Goal: Task Accomplishment & Management: Use online tool/utility

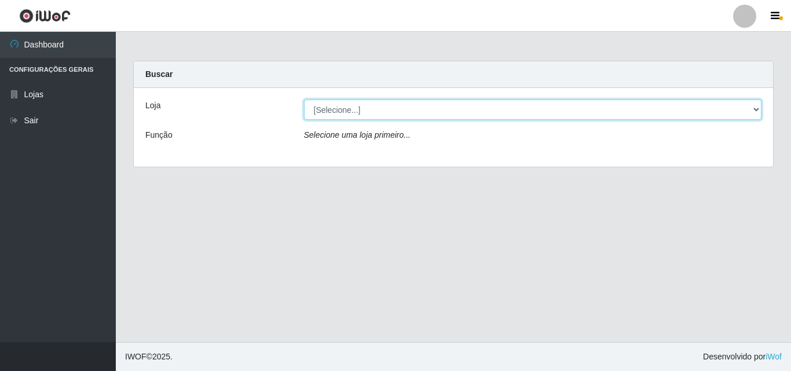
click at [749, 105] on select "[Selecione...] Hiper Queiroz - [GEOGRAPHIC_DATA]" at bounding box center [533, 110] width 458 height 20
select select "514"
click at [304, 100] on select "[Selecione...] Hiper Queiroz - [GEOGRAPHIC_DATA]" at bounding box center [533, 110] width 458 height 20
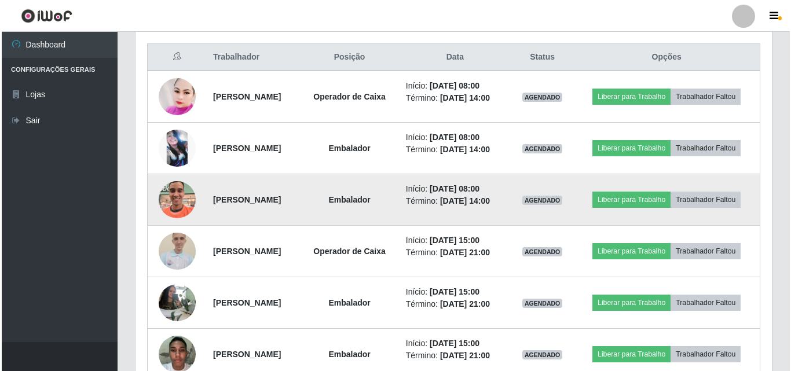
scroll to position [379, 0]
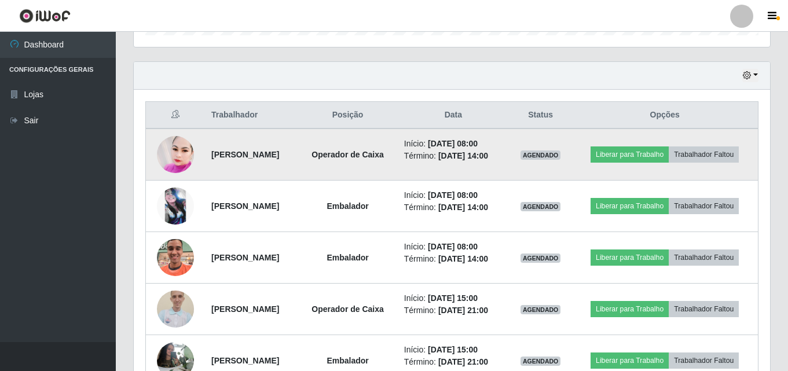
click at [172, 151] on img at bounding box center [175, 154] width 37 height 43
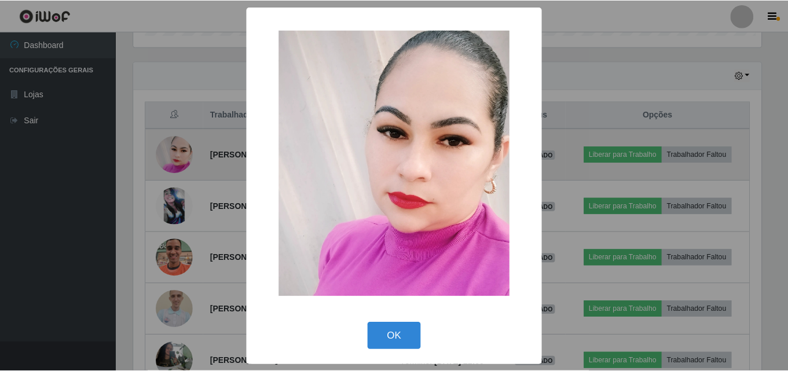
scroll to position [240, 631]
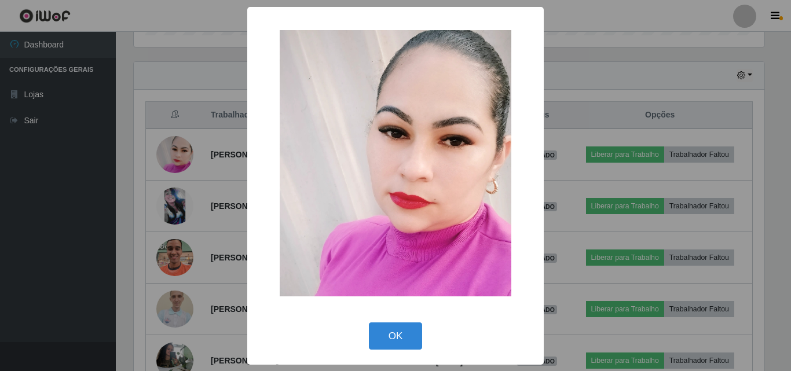
click at [617, 38] on div "× OK Cancel" at bounding box center [395, 185] width 791 height 371
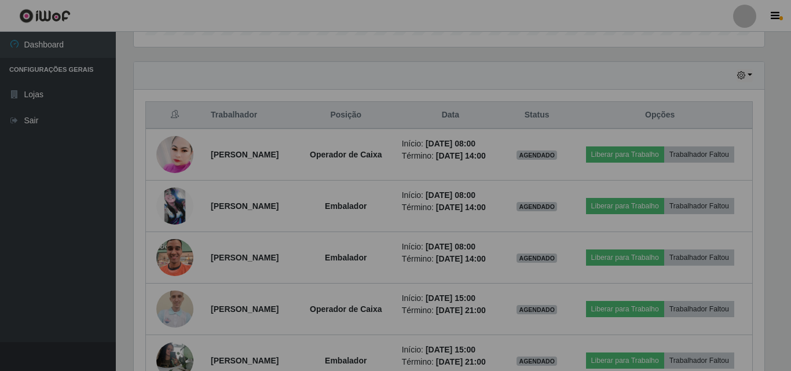
scroll to position [240, 636]
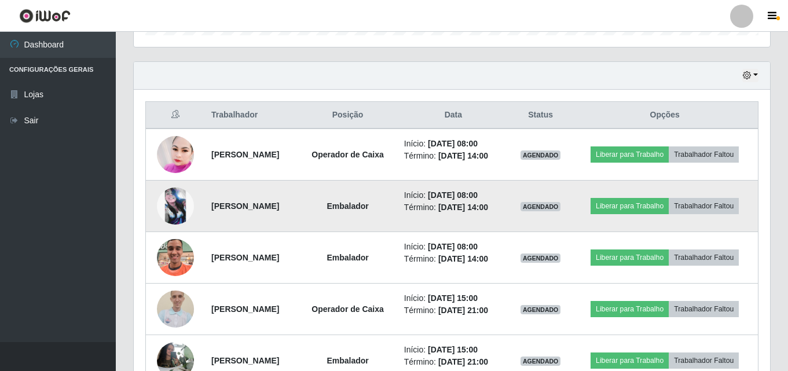
click at [170, 197] on img at bounding box center [175, 206] width 37 height 37
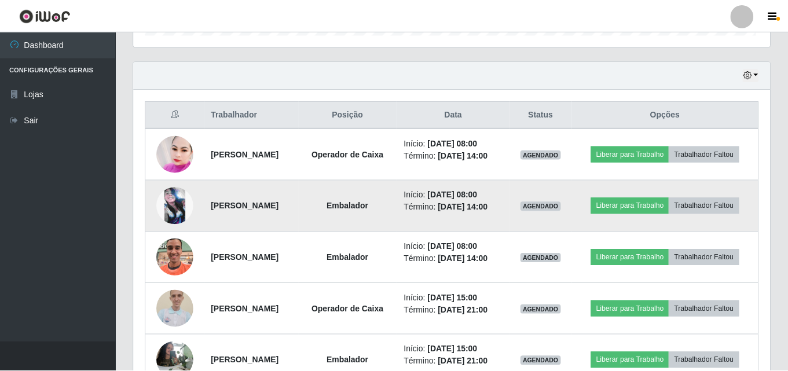
scroll to position [240, 631]
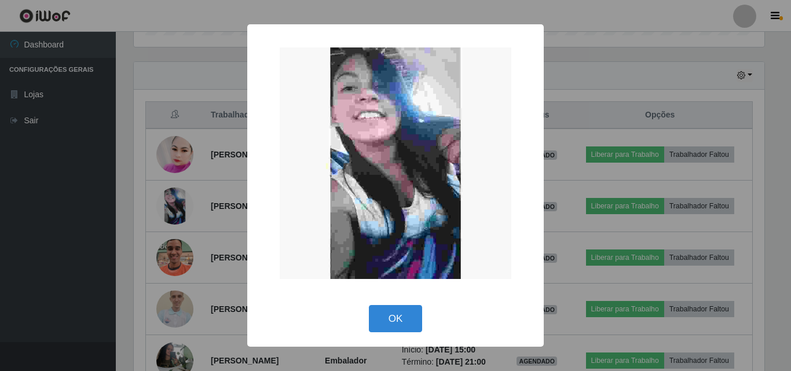
click at [606, 73] on div "× OK Cancel" at bounding box center [395, 185] width 791 height 371
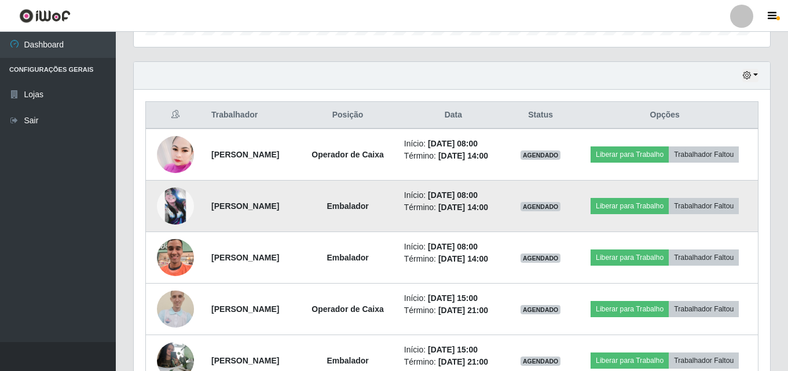
scroll to position [240, 636]
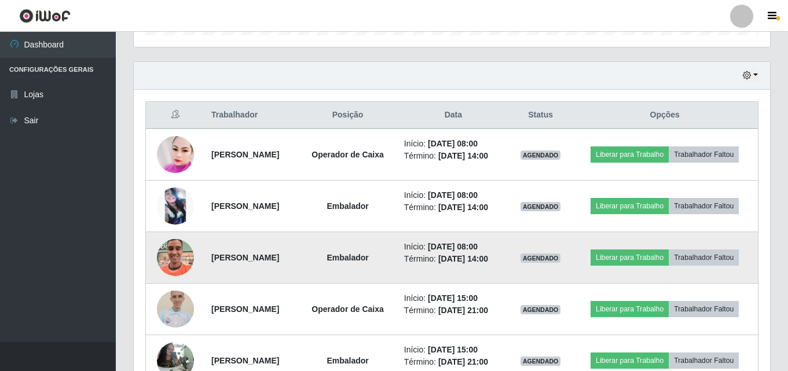
click at [172, 249] on img at bounding box center [175, 258] width 37 height 66
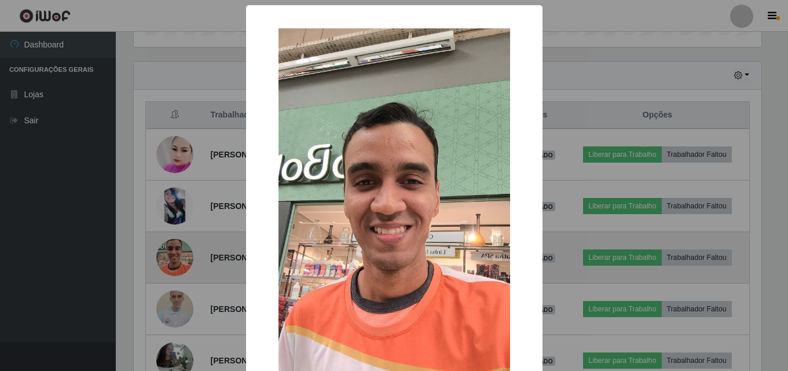
scroll to position [240, 631]
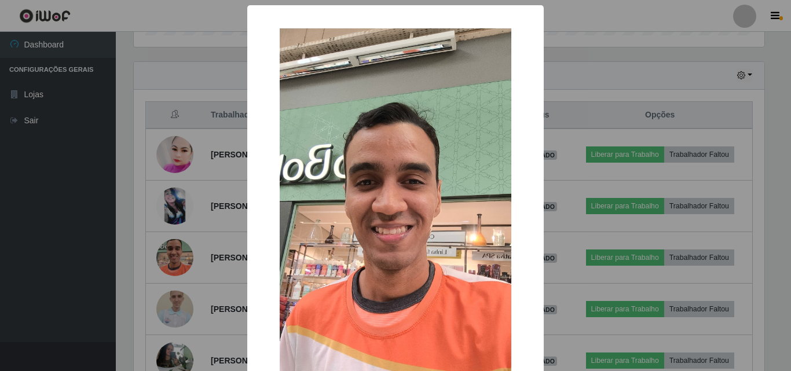
click at [596, 42] on div "× OK Cancel" at bounding box center [395, 185] width 791 height 371
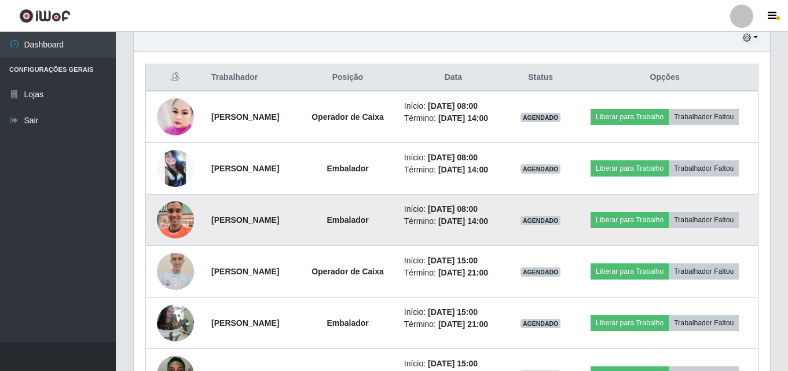
scroll to position [494, 0]
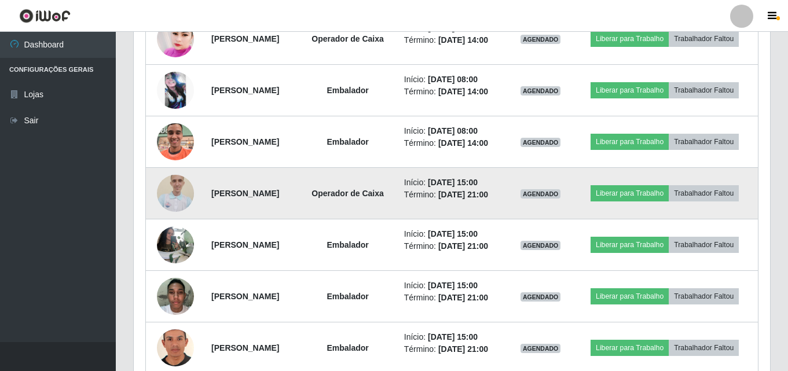
click at [180, 190] on img at bounding box center [175, 193] width 37 height 50
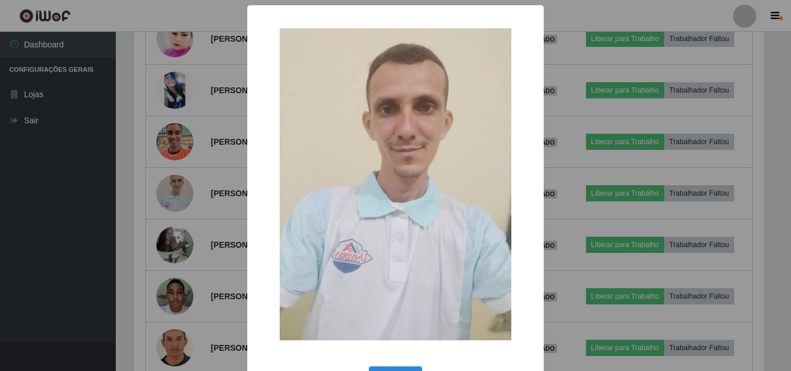
click at [568, 22] on div "× OK Cancel" at bounding box center [395, 185] width 791 height 371
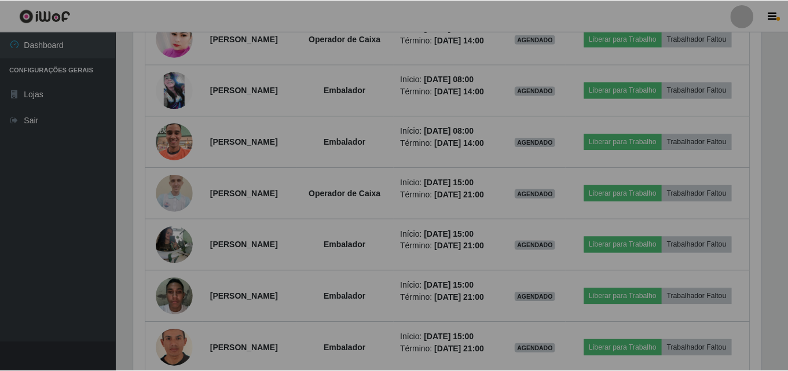
scroll to position [240, 636]
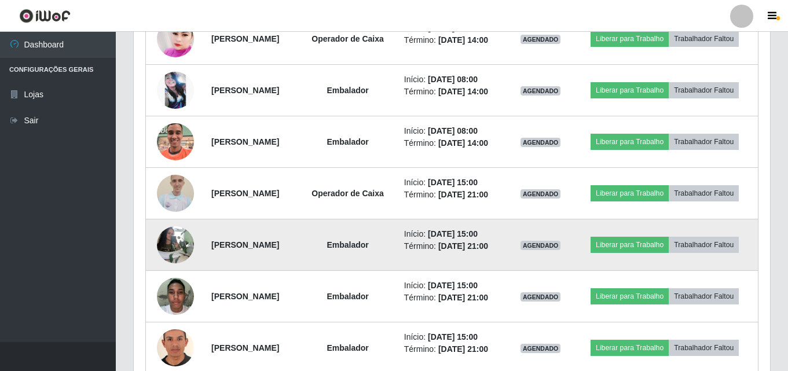
click at [171, 246] on img at bounding box center [175, 244] width 37 height 59
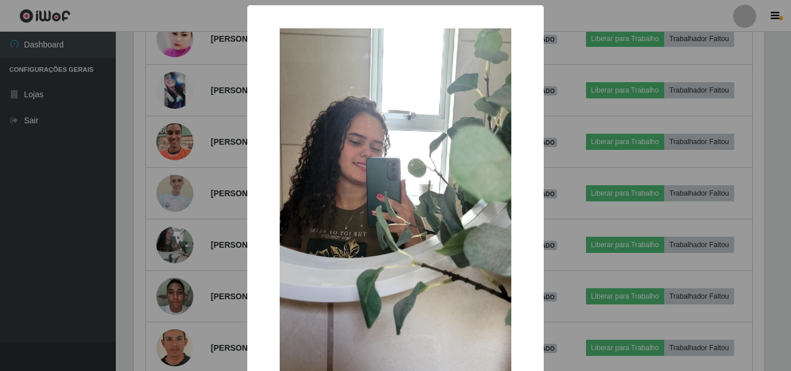
click at [557, 91] on div "× OK Cancel" at bounding box center [395, 185] width 791 height 371
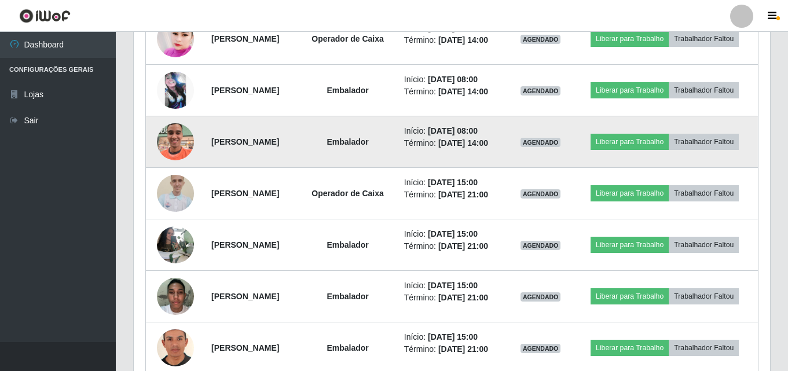
scroll to position [552, 0]
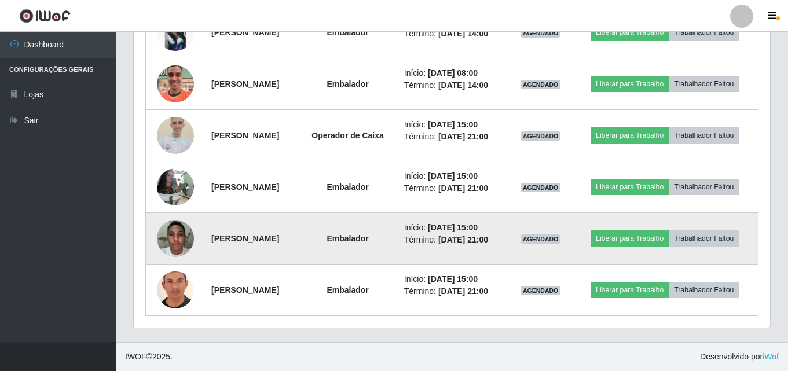
click at [168, 237] on img at bounding box center [175, 238] width 37 height 49
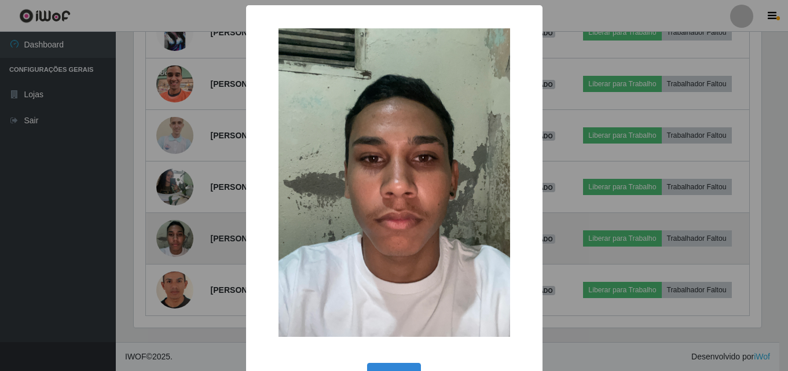
scroll to position [0, 0]
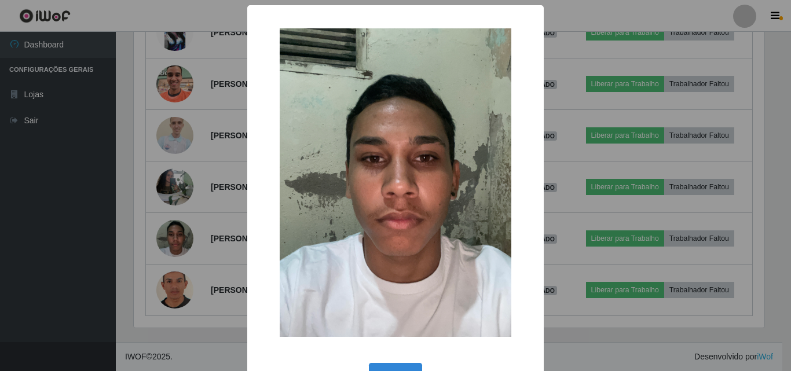
click at [589, 100] on div "× OK Cancel" at bounding box center [395, 185] width 791 height 371
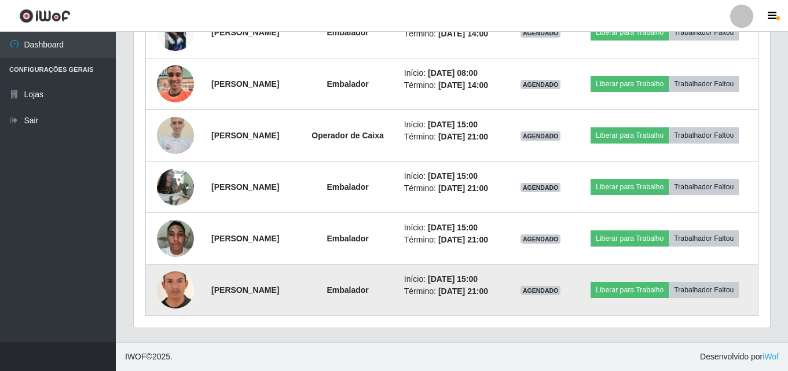
click at [181, 285] on img at bounding box center [175, 290] width 37 height 54
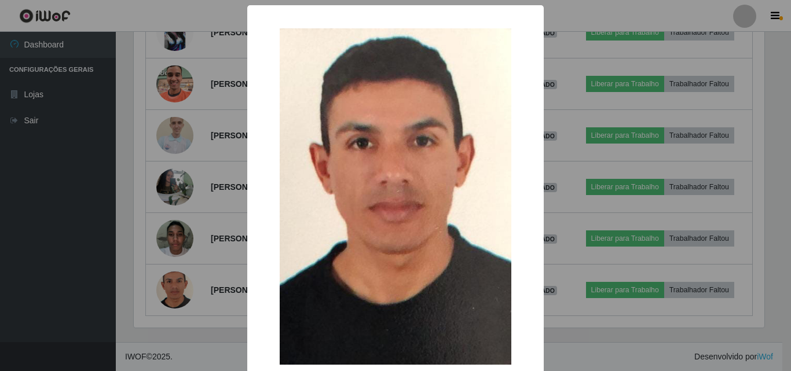
click at [573, 173] on div "× OK Cancel" at bounding box center [395, 185] width 791 height 371
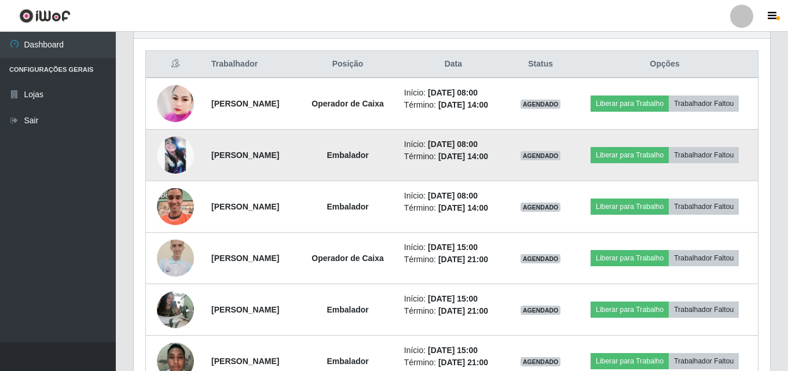
scroll to position [437, 0]
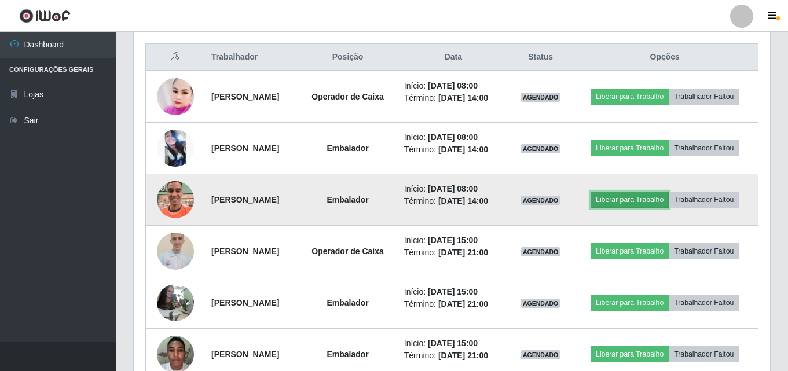
click at [622, 201] on button "Liberar para Trabalho" at bounding box center [630, 200] width 78 height 16
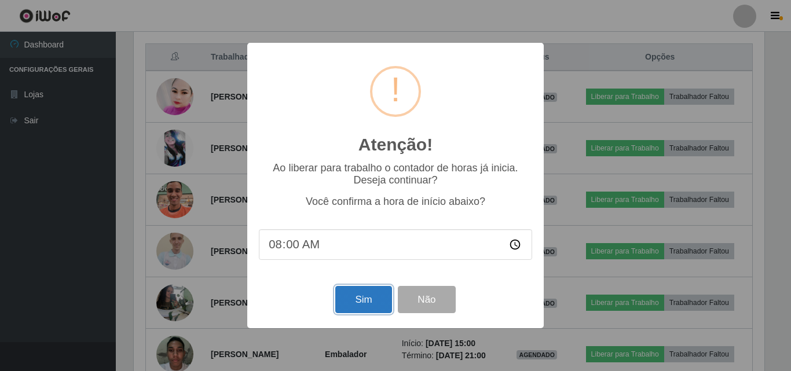
click at [364, 301] on button "Sim" at bounding box center [363, 299] width 56 height 27
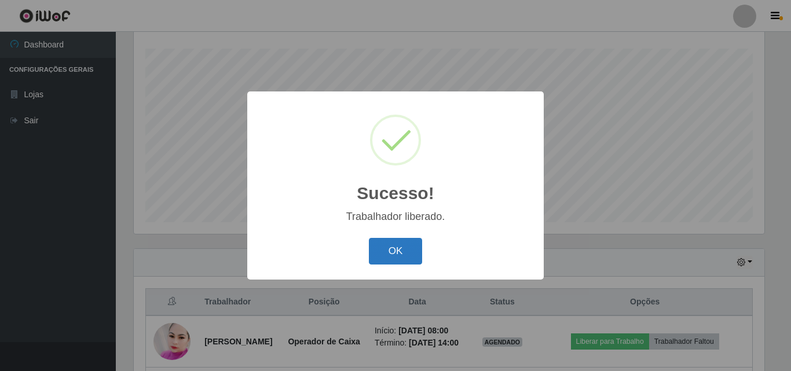
click at [406, 251] on button "OK" at bounding box center [396, 251] width 54 height 27
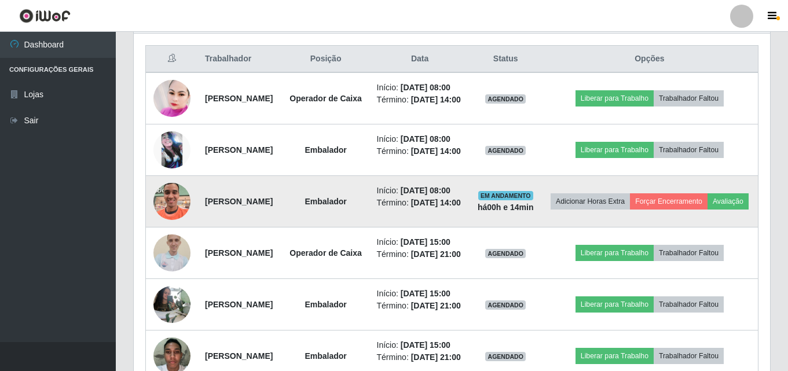
scroll to position [439, 0]
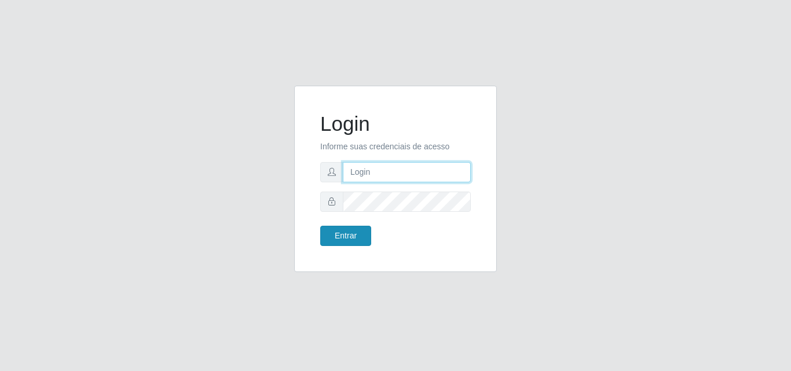
type input "[EMAIL_ADDRESS][DOMAIN_NAME]"
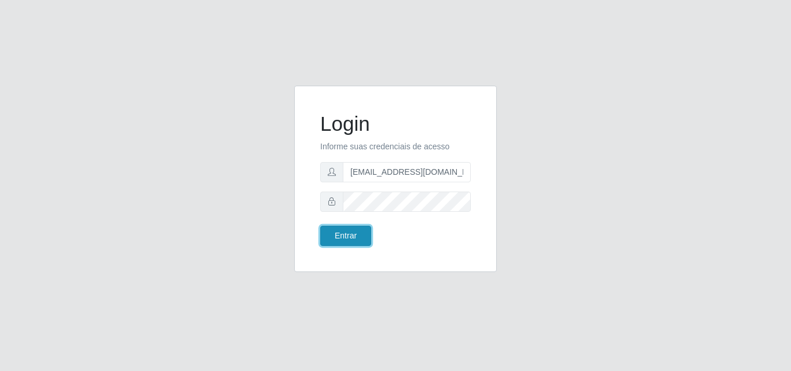
click at [345, 237] on button "Entrar" at bounding box center [345, 236] width 51 height 20
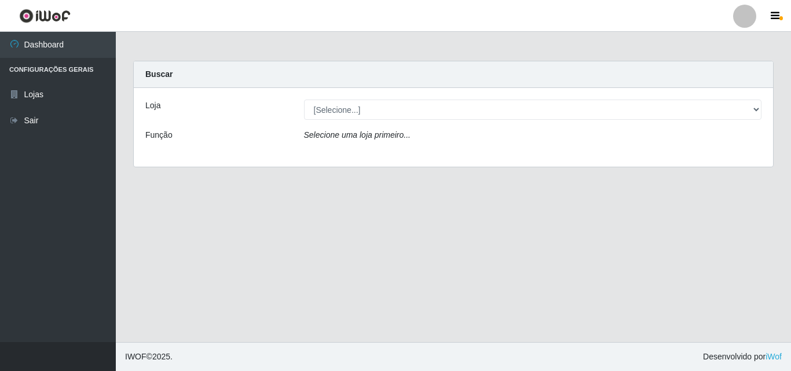
drag, startPoint x: 768, startPoint y: 115, endPoint x: 760, endPoint y: 109, distance: 9.6
click at [767, 114] on div "[Selecione...] Hiper Queiroz - [GEOGRAPHIC_DATA]" at bounding box center [532, 110] width 475 height 20
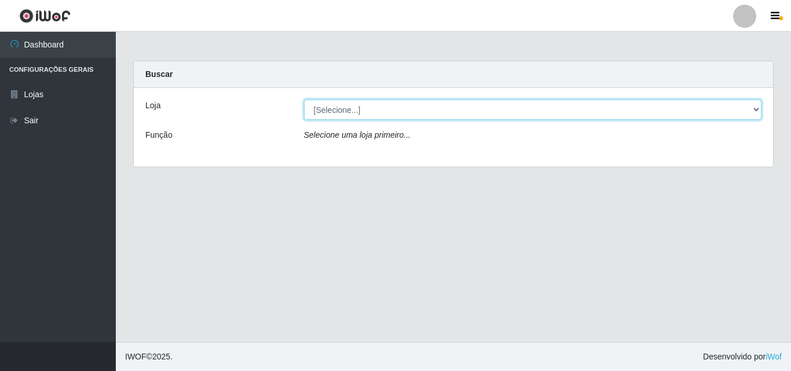
click at [758, 109] on select "[Selecione...] Hiper Queiroz - [GEOGRAPHIC_DATA]" at bounding box center [533, 110] width 458 height 20
select select "514"
click at [304, 100] on select "[Selecione...] Hiper Queiroz - [GEOGRAPHIC_DATA]" at bounding box center [533, 110] width 458 height 20
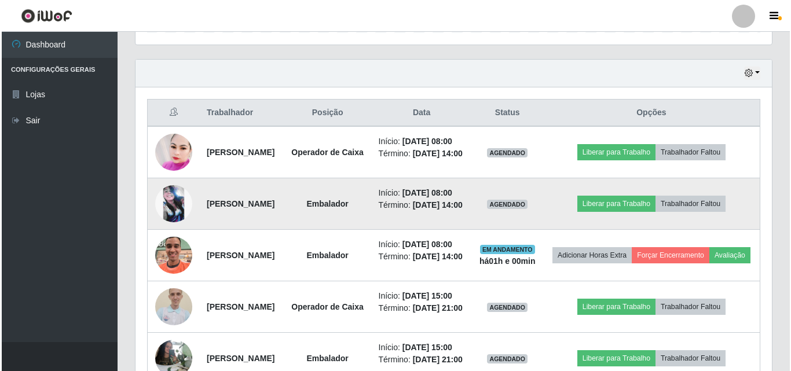
scroll to position [382, 0]
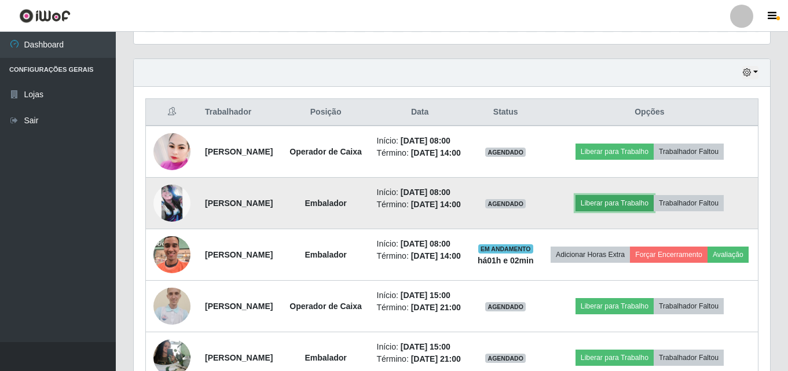
click at [617, 211] on button "Liberar para Trabalho" at bounding box center [615, 203] width 78 height 16
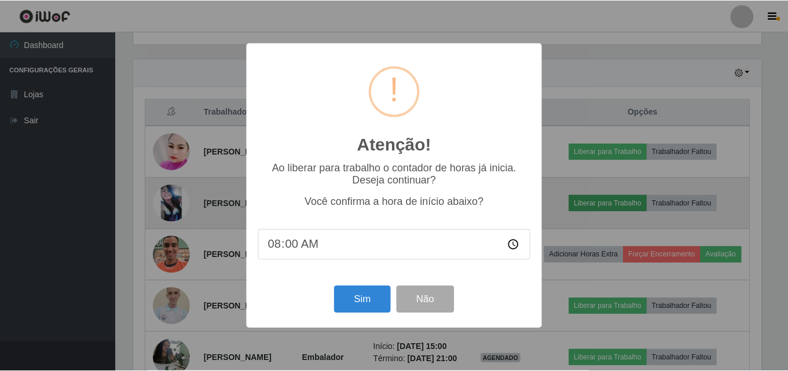
scroll to position [240, 631]
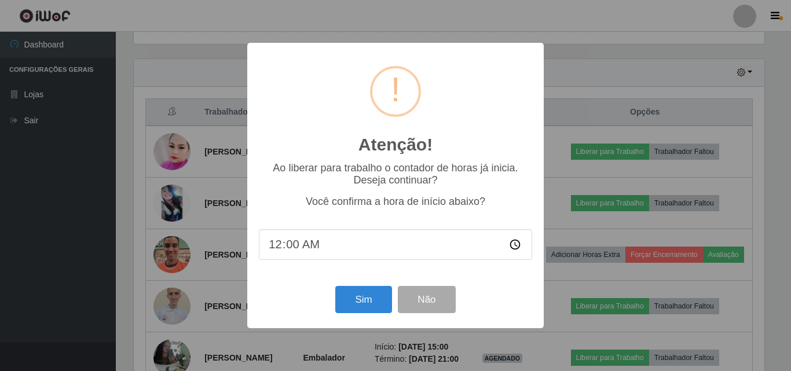
type input "09:00"
click at [359, 303] on button "Sim" at bounding box center [363, 299] width 56 height 27
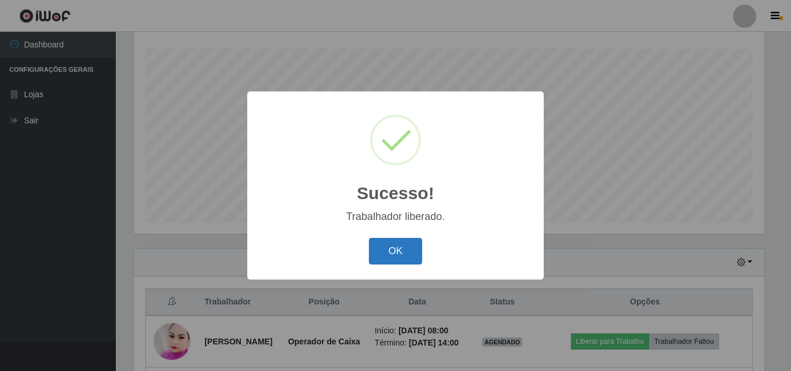
click at [393, 257] on button "OK" at bounding box center [396, 251] width 54 height 27
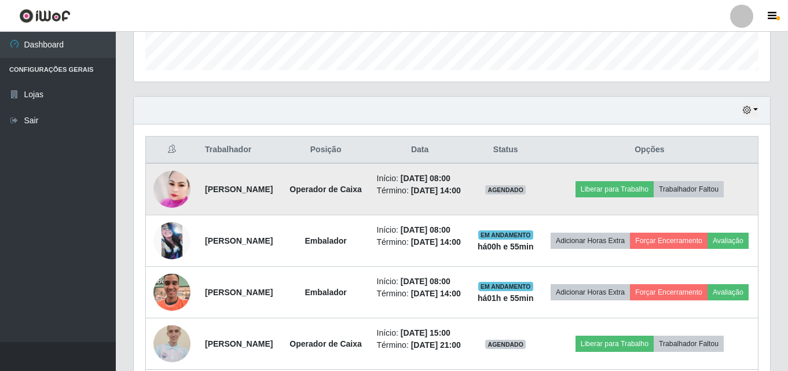
scroll to position [324, 0]
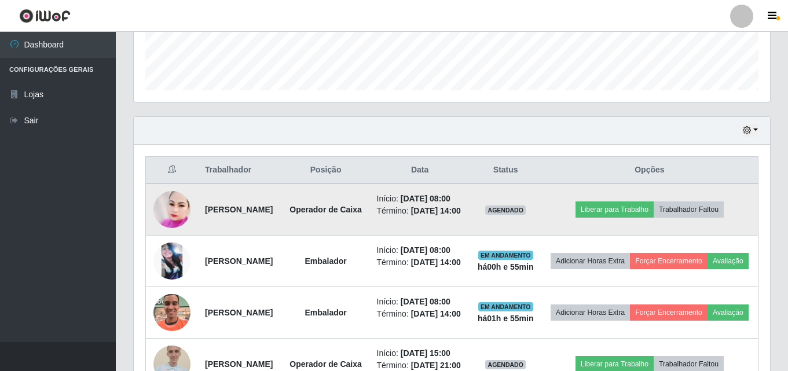
click at [181, 214] on img at bounding box center [171, 209] width 37 height 43
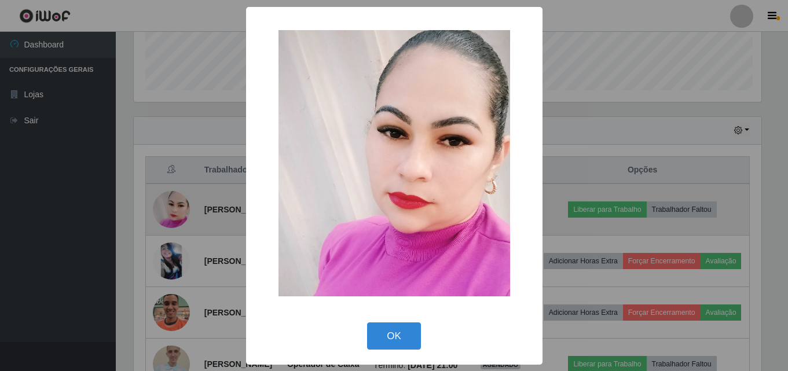
scroll to position [240, 631]
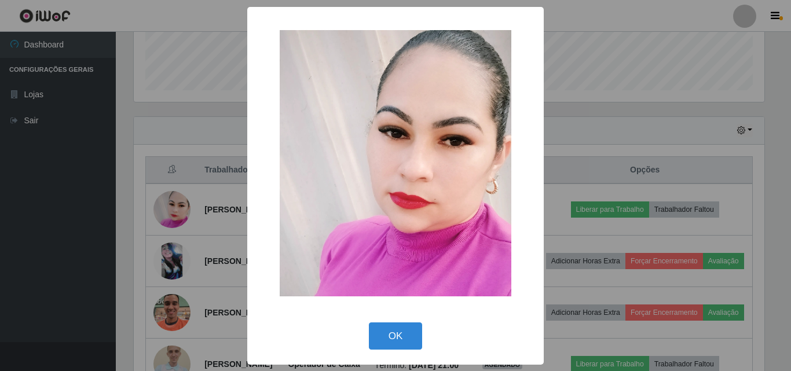
click at [199, 126] on div "× OK Cancel" at bounding box center [395, 185] width 791 height 371
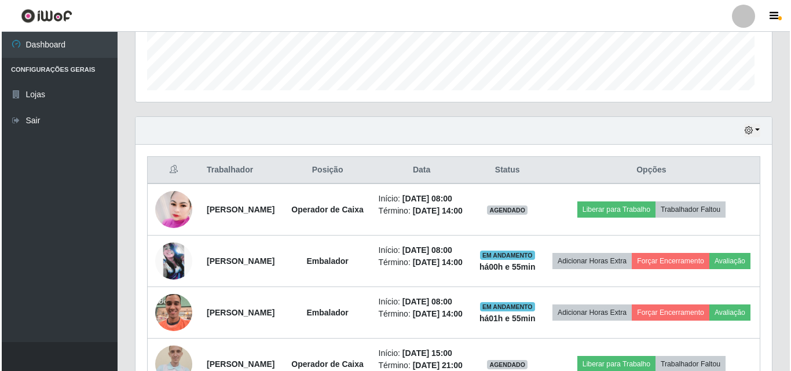
scroll to position [240, 636]
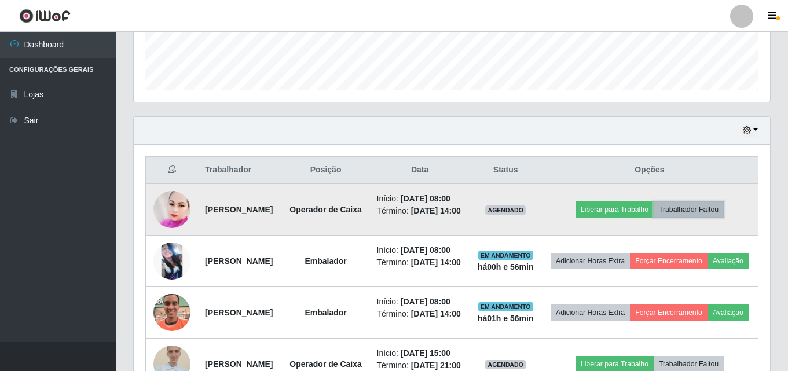
click at [682, 212] on button "Trabalhador Faltou" at bounding box center [689, 209] width 70 height 16
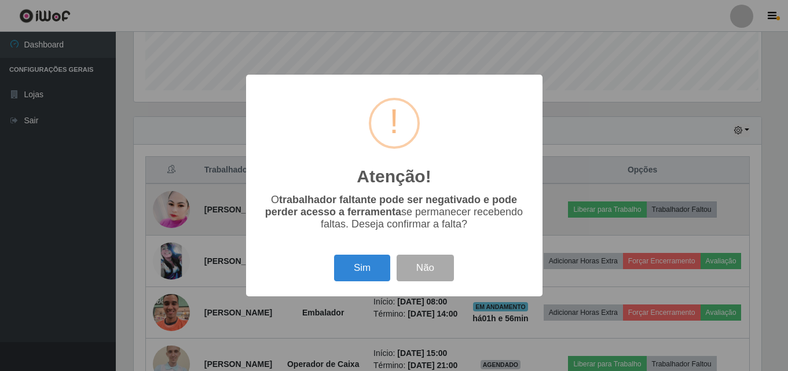
scroll to position [240, 631]
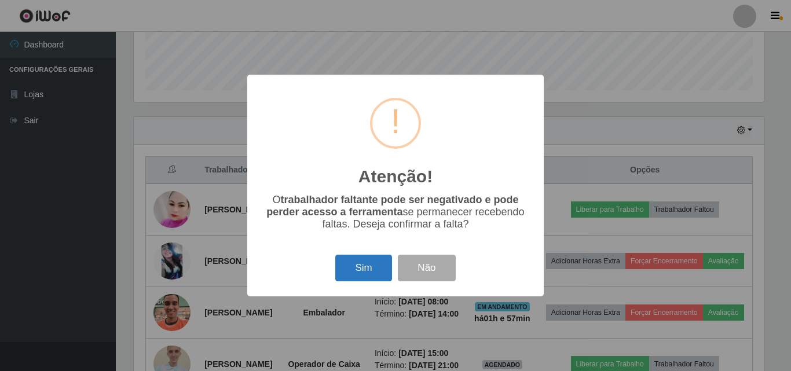
click at [369, 269] on button "Sim" at bounding box center [363, 268] width 56 height 27
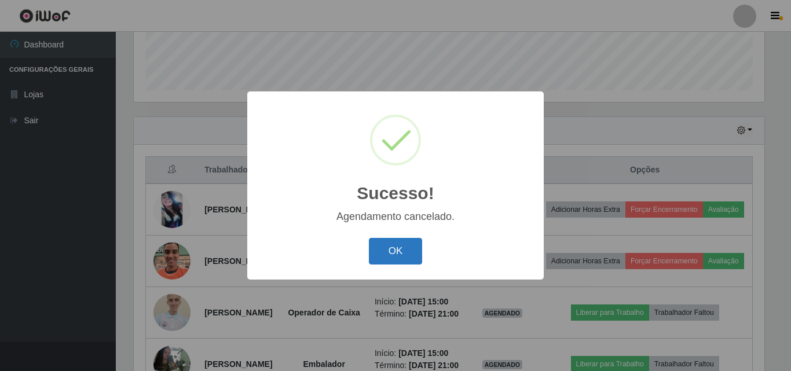
click at [395, 254] on button "OK" at bounding box center [396, 251] width 54 height 27
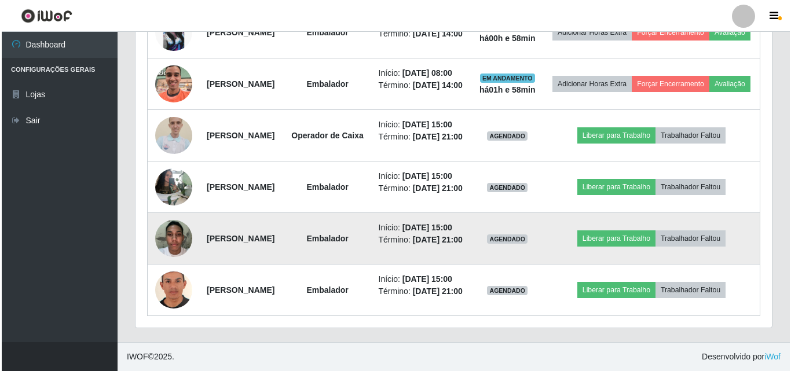
scroll to position [553, 0]
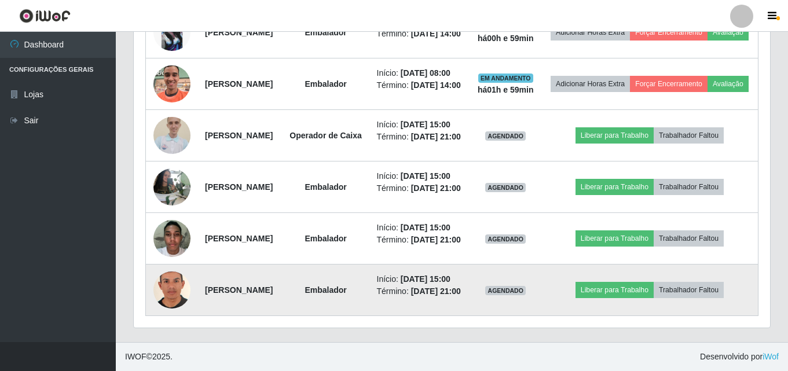
click at [179, 291] on img at bounding box center [171, 290] width 37 height 54
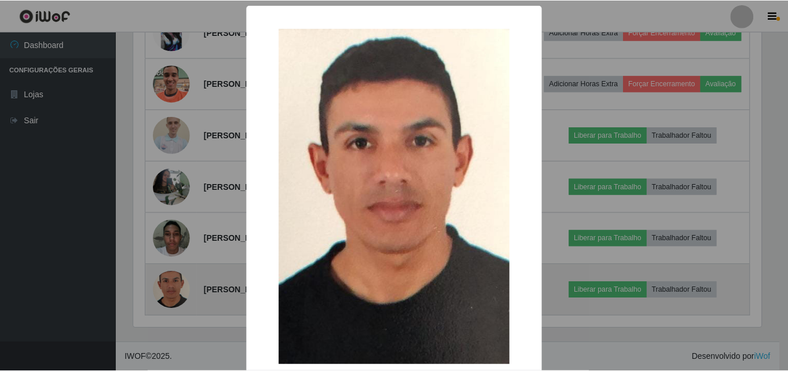
scroll to position [240, 631]
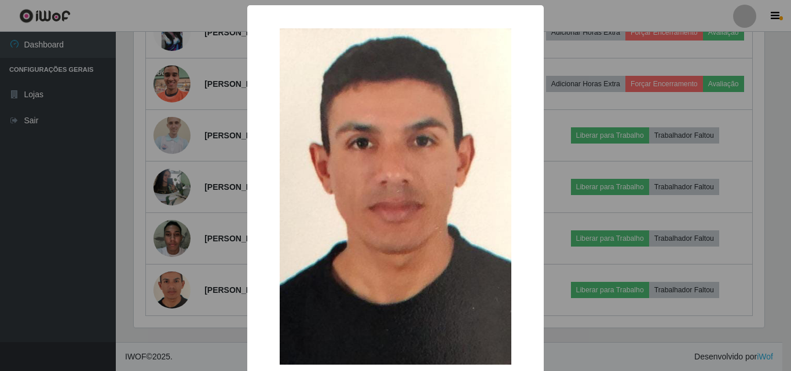
click at [618, 184] on div "× OK Cancel" at bounding box center [395, 185] width 791 height 371
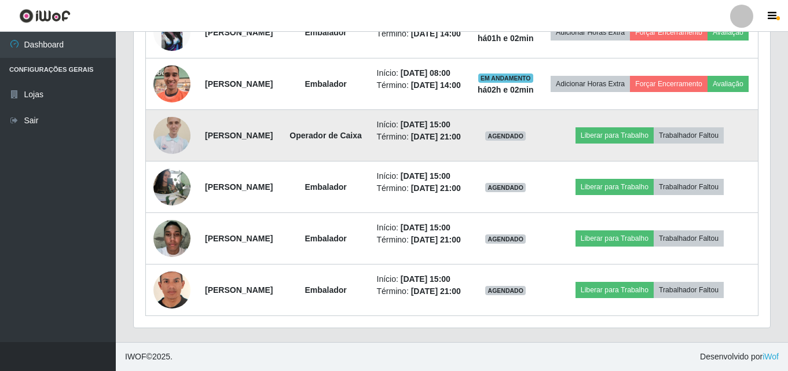
scroll to position [495, 0]
